Goal: Entertainment & Leisure: Consume media (video, audio)

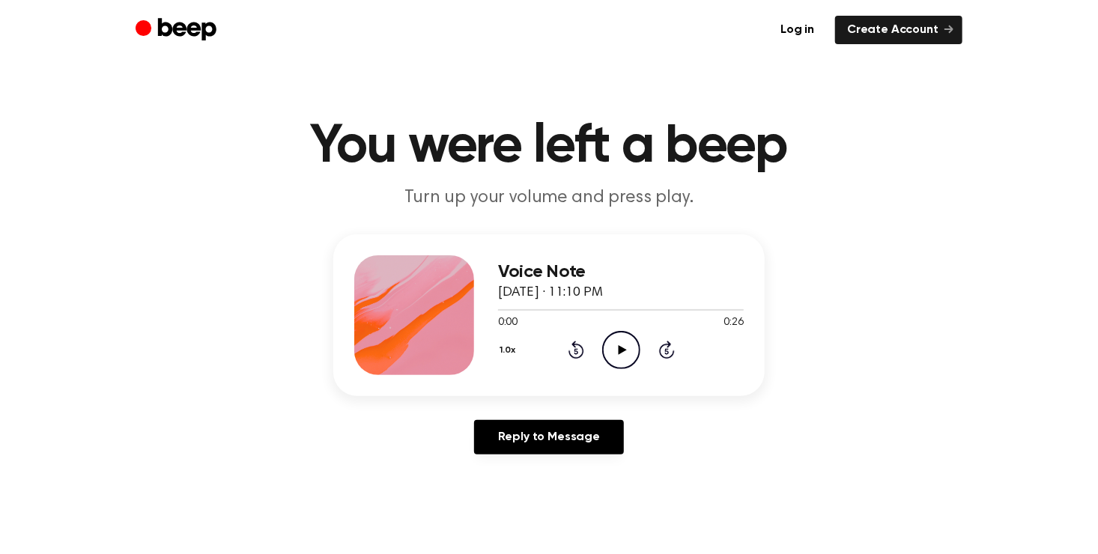
click at [616, 344] on icon "Play Audio" at bounding box center [621, 350] width 38 height 38
click at [622, 336] on icon "Play Audio" at bounding box center [621, 350] width 38 height 38
click at [664, 349] on icon "Skip 5 seconds" at bounding box center [666, 349] width 16 height 19
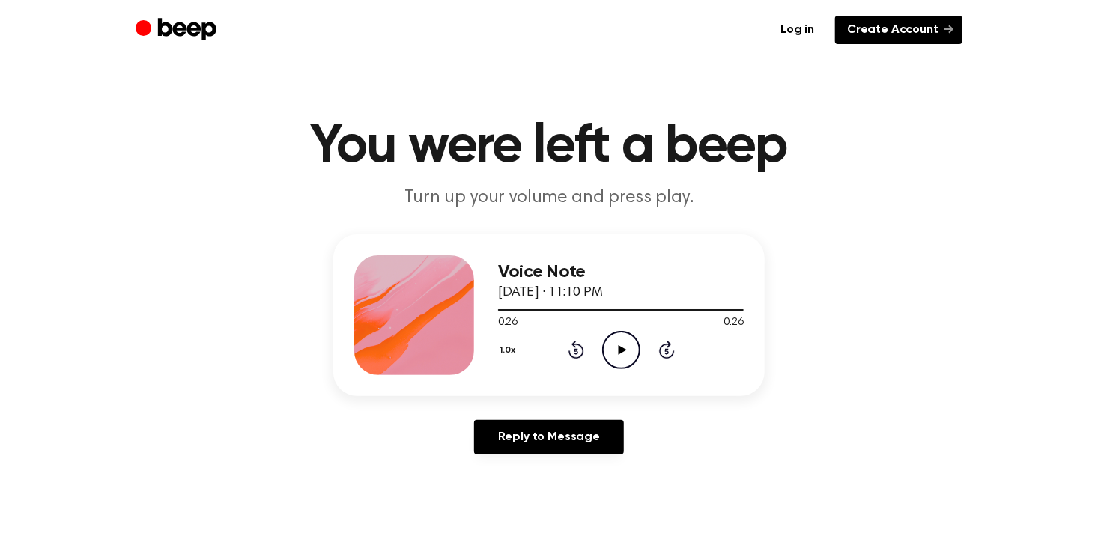
click at [953, 30] on link "Create Account" at bounding box center [898, 30] width 127 height 28
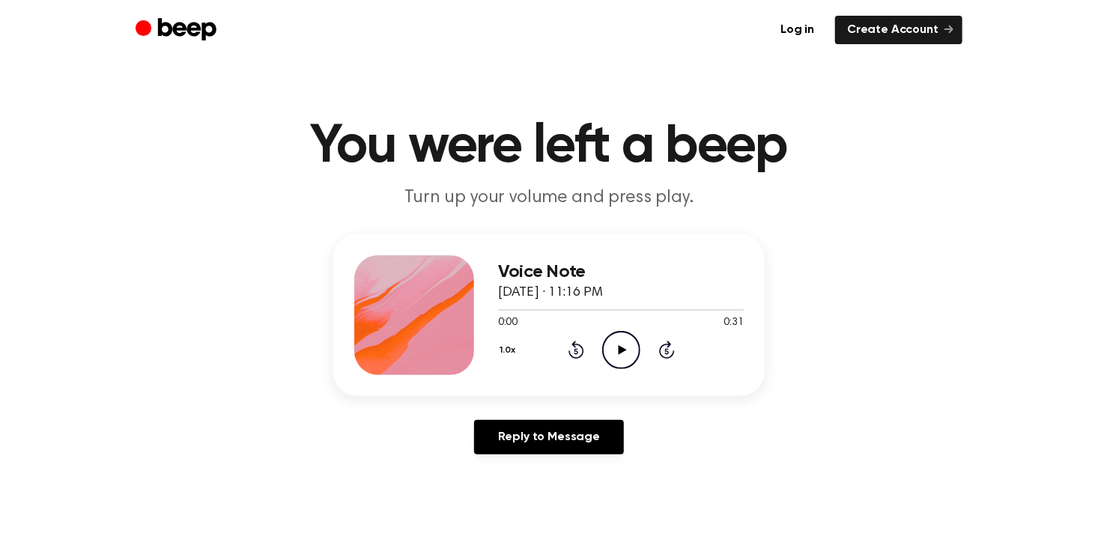
click at [626, 350] on icon "Play Audio" at bounding box center [621, 350] width 38 height 38
click at [806, 26] on link "Log in" at bounding box center [797, 30] width 58 height 28
click at [666, 350] on icon "Skip 5 seconds" at bounding box center [666, 349] width 16 height 19
click at [609, 356] on icon "Play Audio" at bounding box center [621, 350] width 38 height 38
click at [619, 350] on icon at bounding box center [621, 350] width 7 height 10
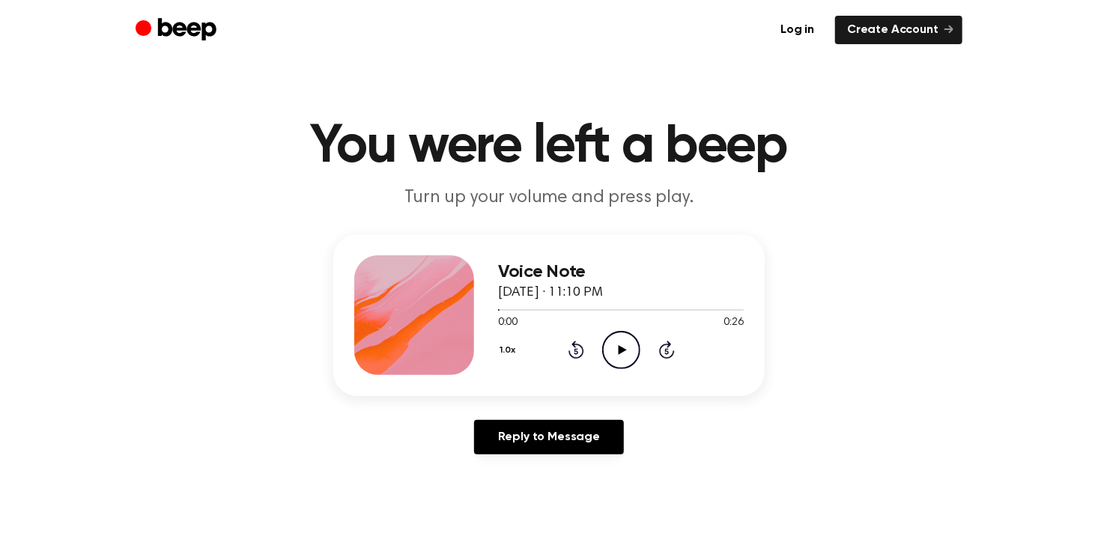
click at [618, 352] on icon at bounding box center [622, 350] width 8 height 10
click at [735, 304] on div at bounding box center [621, 309] width 246 height 12
click at [625, 335] on icon "Play Audio" at bounding box center [621, 350] width 38 height 38
click at [616, 344] on icon "Pause Audio" at bounding box center [621, 350] width 38 height 38
